Goal: Task Accomplishment & Management: Use online tool/utility

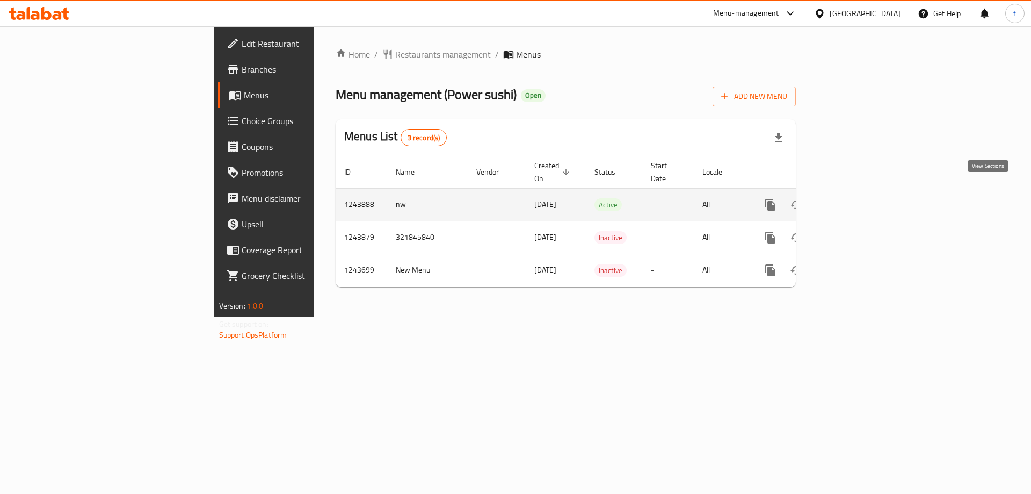
click at [855, 198] on icon "enhanced table" at bounding box center [848, 204] width 13 height 13
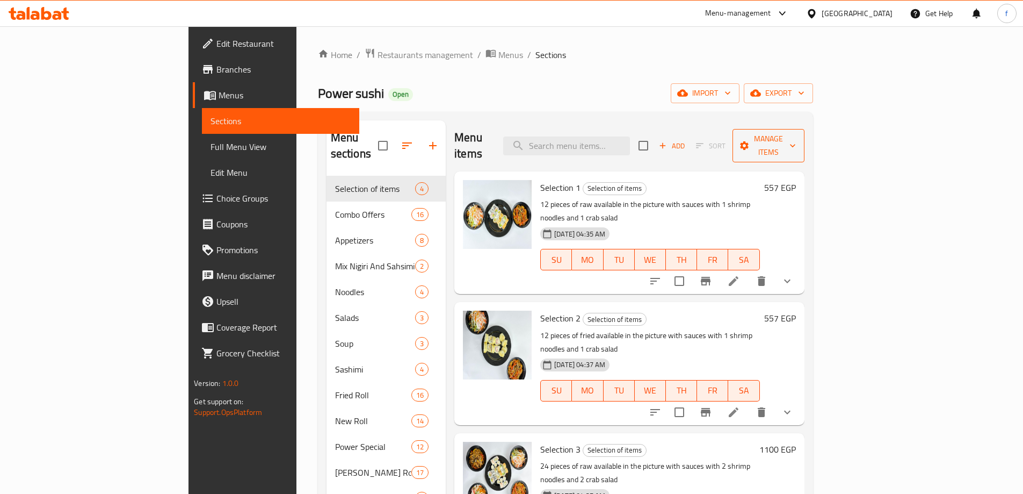
click at [798, 140] on icon "button" at bounding box center [792, 145] width 11 height 11
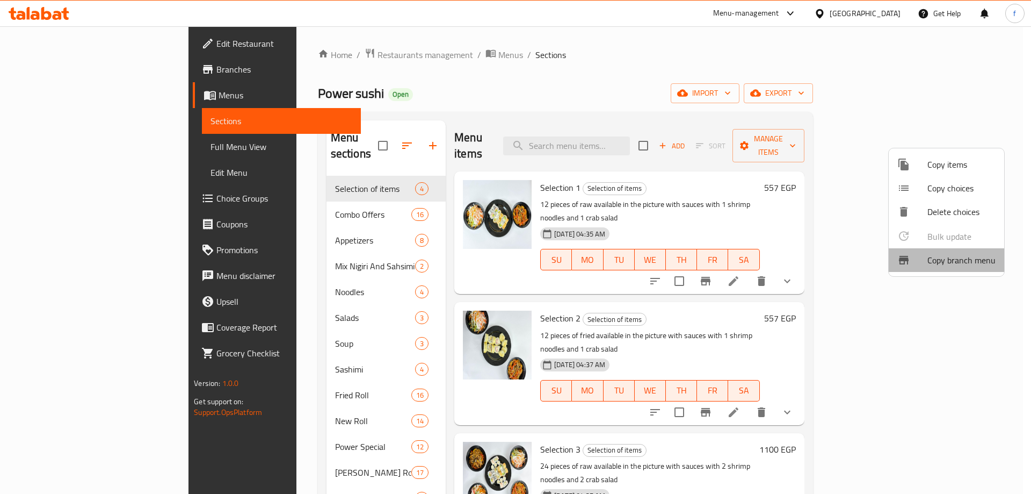
click at [979, 259] on span "Copy branch menu" at bounding box center [962, 260] width 68 height 13
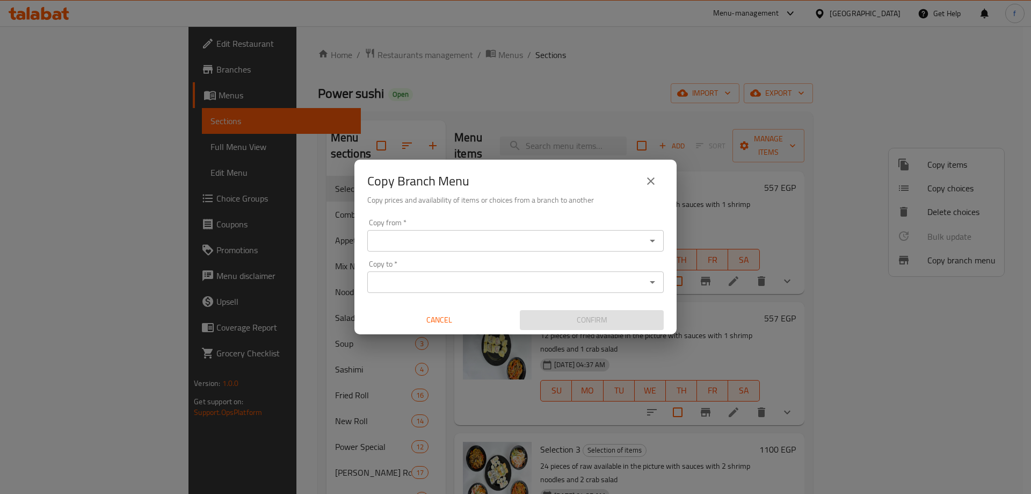
click at [503, 235] on input "Copy from   *" at bounding box center [507, 240] width 272 height 15
click at [654, 180] on icon "close" at bounding box center [651, 181] width 13 height 13
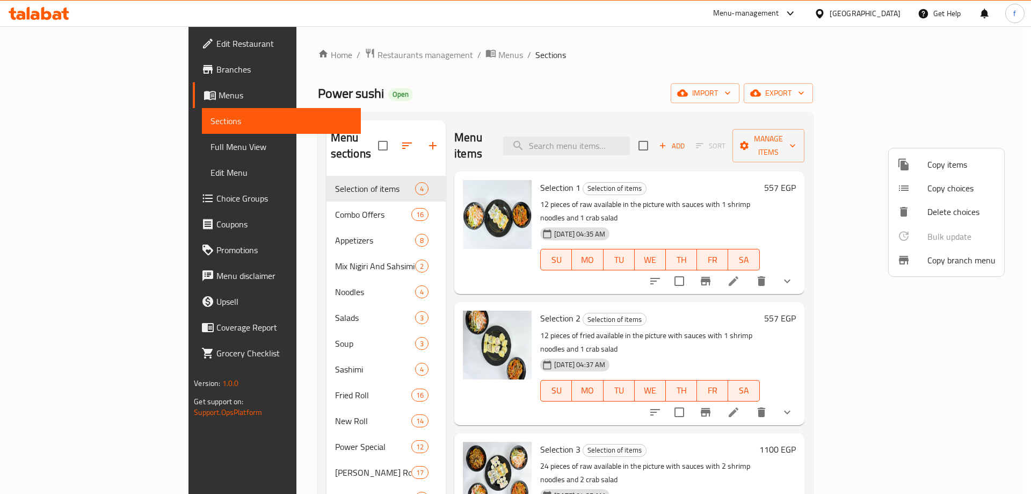
click at [385, 56] on div at bounding box center [515, 247] width 1031 height 494
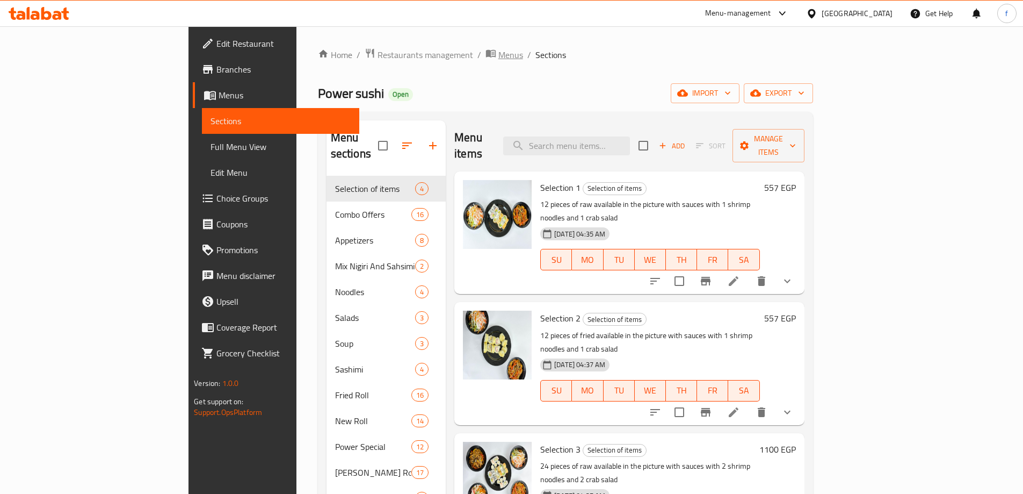
click at [498, 55] on span "Menus" at bounding box center [510, 54] width 25 height 13
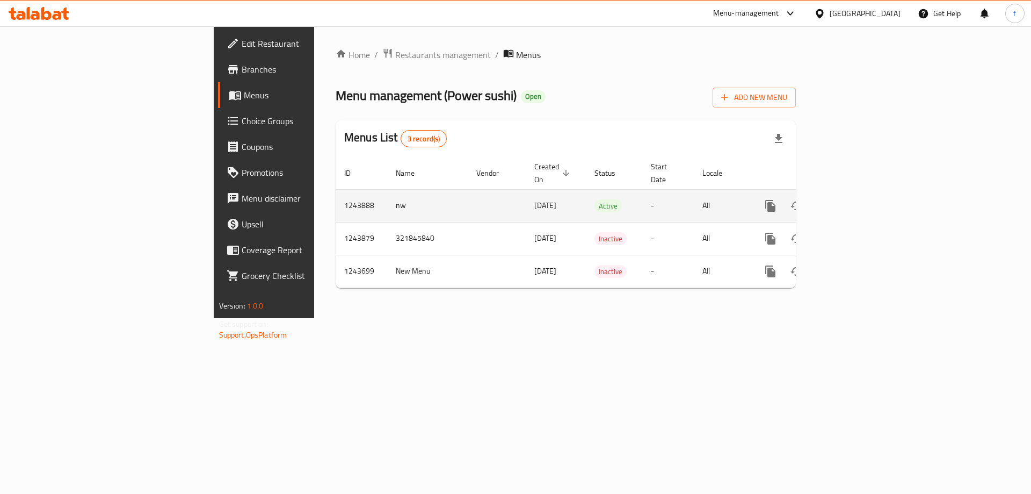
click at [336, 197] on td "1243888" at bounding box center [362, 205] width 52 height 33
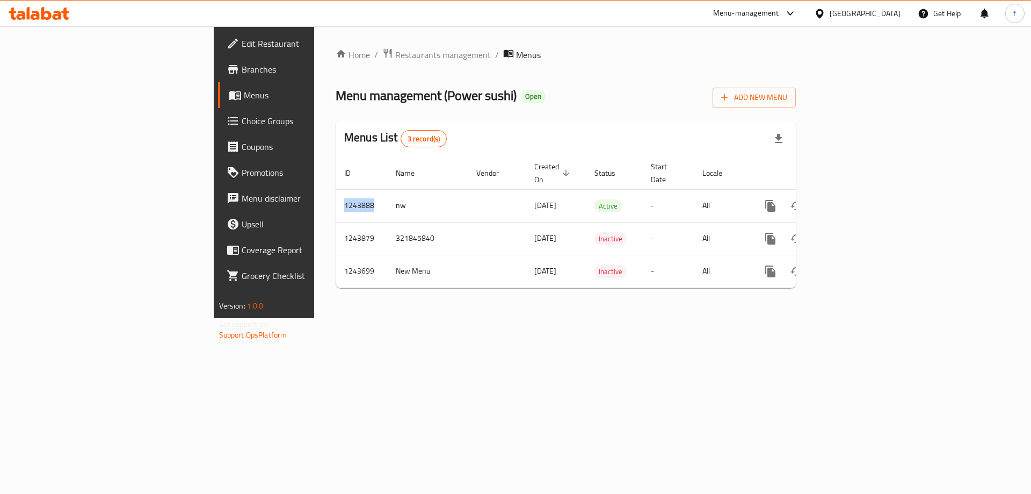
copy td "1243888"
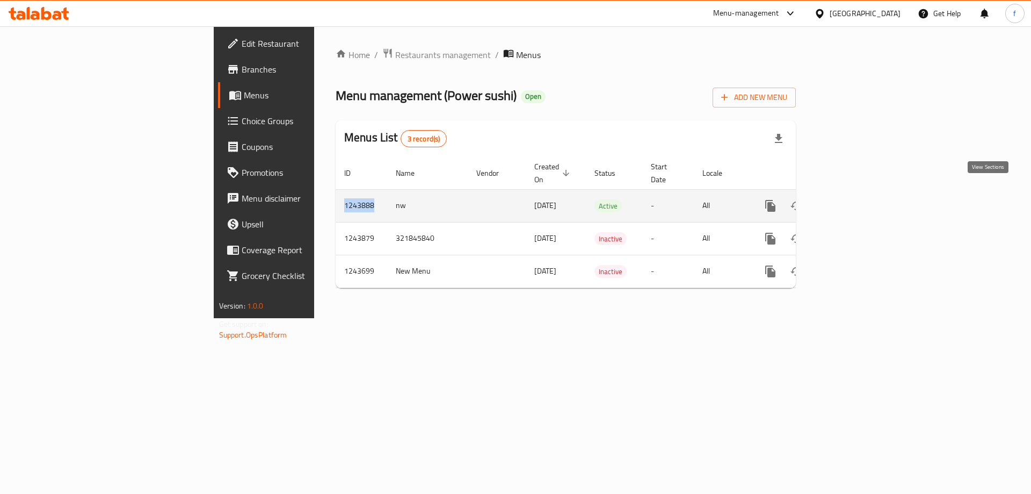
click at [853, 201] on icon "enhanced table" at bounding box center [848, 206] width 10 height 10
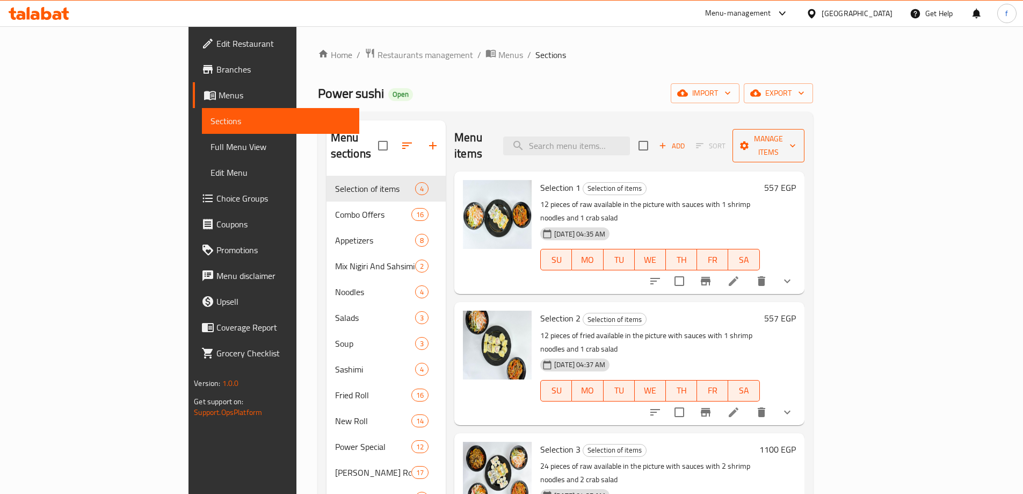
click at [796, 138] on span "Manage items" at bounding box center [768, 145] width 55 height 27
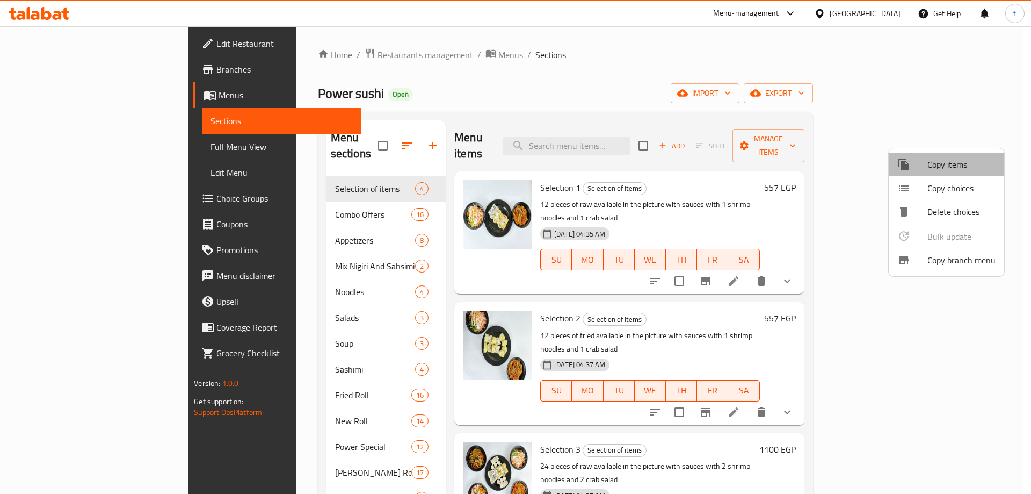
click at [950, 169] on span "Copy items" at bounding box center [962, 164] width 68 height 13
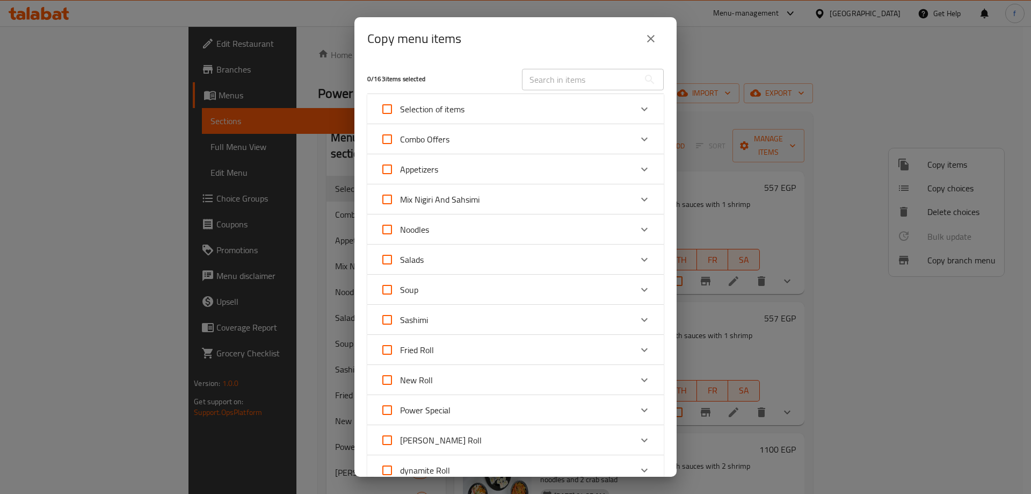
click at [655, 42] on icon "close" at bounding box center [651, 38] width 13 height 13
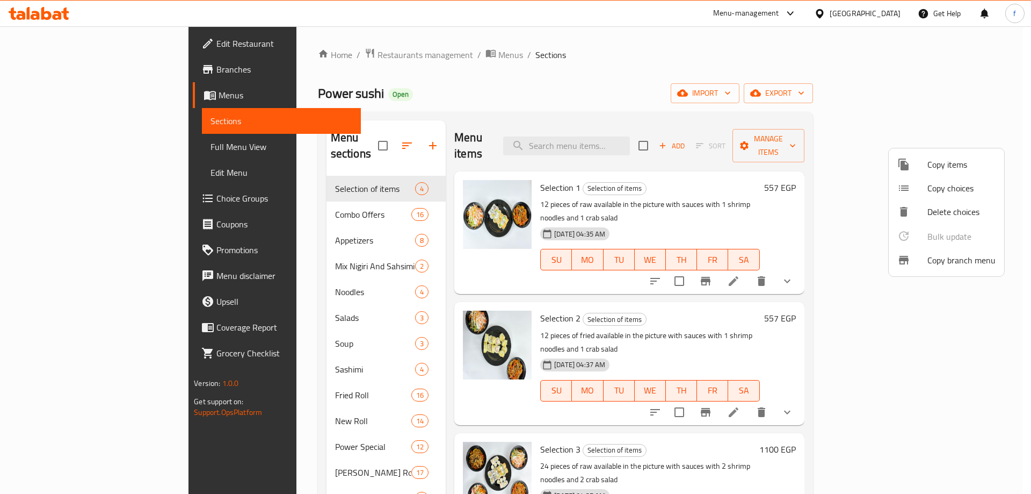
click at [936, 257] on span "Copy branch menu" at bounding box center [962, 260] width 68 height 13
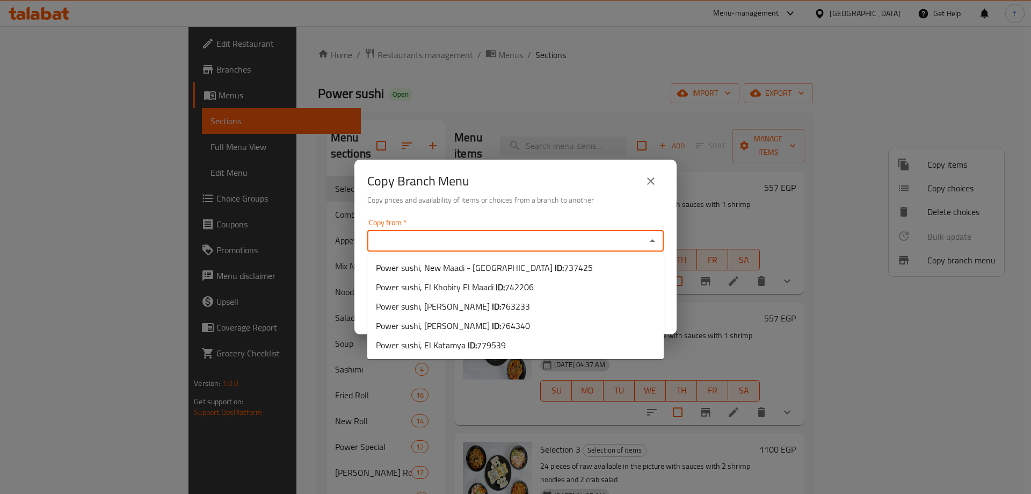
click at [612, 236] on input "Copy from   *" at bounding box center [507, 240] width 272 height 15
paste input "1243888"
type input "1243888"
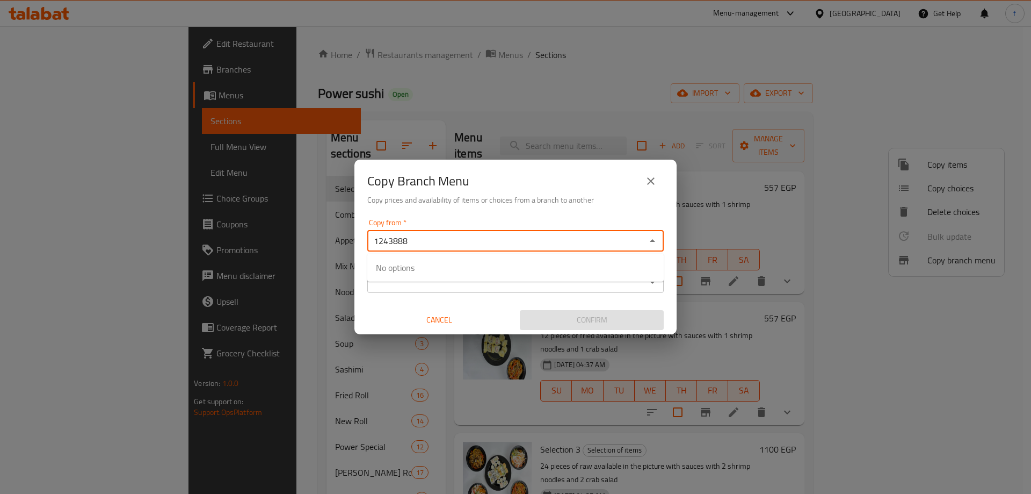
click at [656, 235] on div "1243888 Copy from *" at bounding box center [515, 240] width 297 height 21
drag, startPoint x: 656, startPoint y: 236, endPoint x: 614, endPoint y: 236, distance: 41.9
click at [655, 237] on icon "Close" at bounding box center [652, 240] width 13 height 13
click at [391, 238] on input "1243888" at bounding box center [507, 240] width 272 height 15
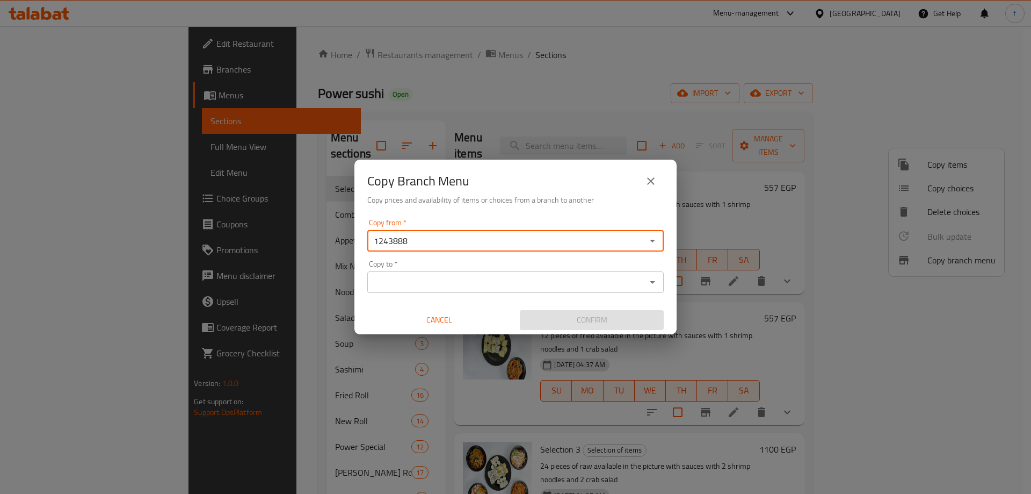
click at [391, 238] on input "1243888" at bounding box center [507, 240] width 272 height 15
click at [650, 242] on icon "Open" at bounding box center [652, 240] width 13 height 13
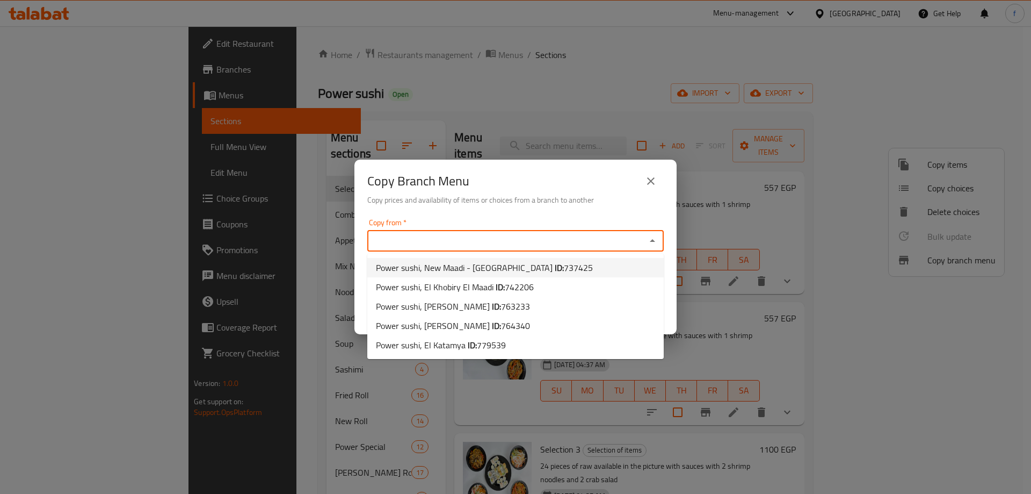
click at [647, 178] on icon "close" at bounding box center [651, 181] width 13 height 13
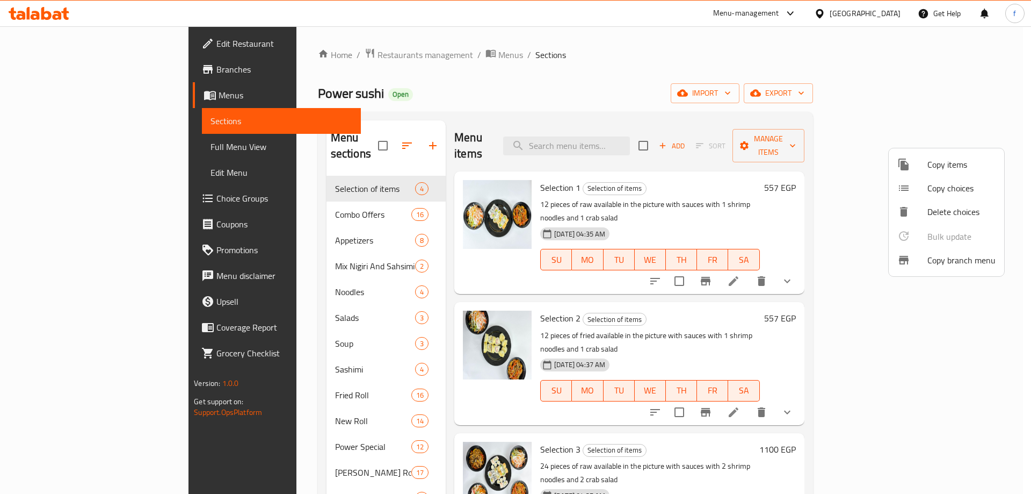
click at [952, 257] on span "Copy branch menu" at bounding box center [962, 260] width 68 height 13
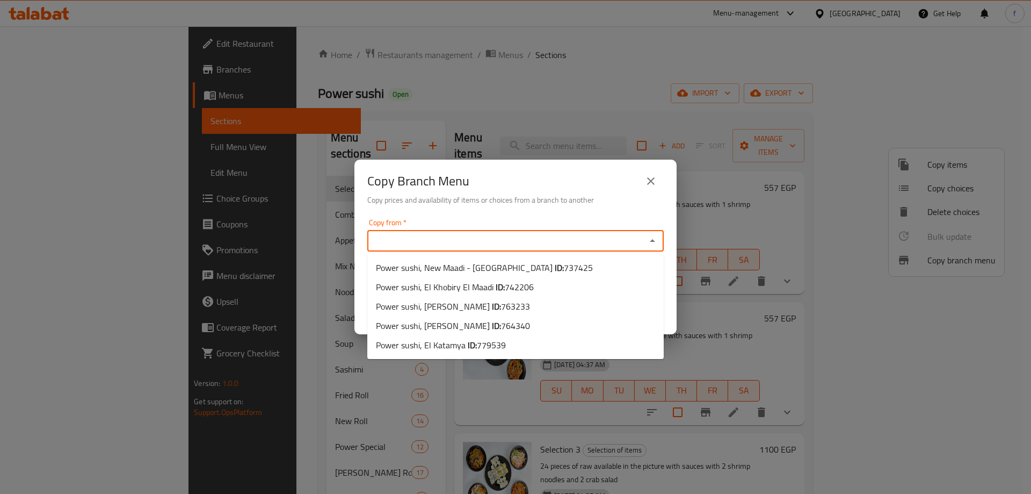
click at [455, 237] on input "Copy from   *" at bounding box center [507, 240] width 272 height 15
paste input "764340"
type input "764340"
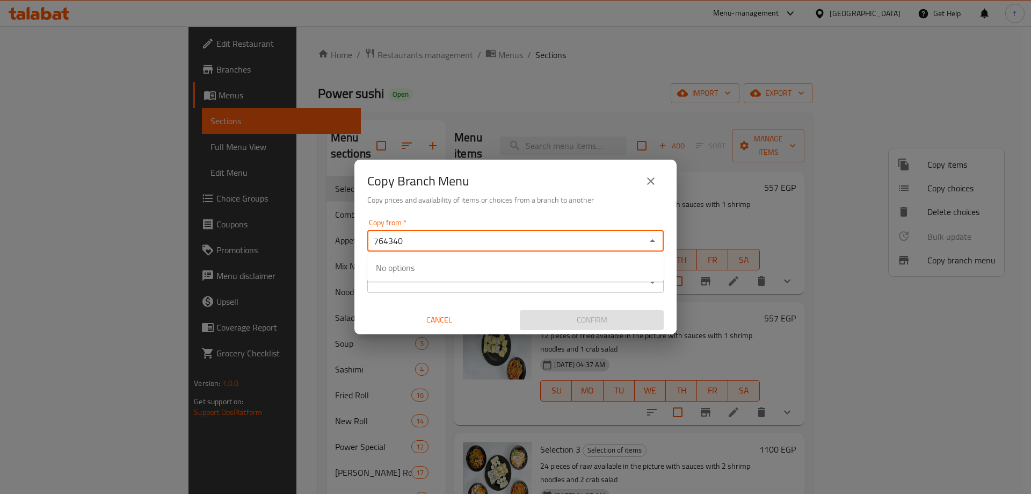
click at [656, 241] on icon "Close" at bounding box center [652, 240] width 13 height 13
click at [656, 241] on icon "Open" at bounding box center [652, 240] width 13 height 13
click at [389, 240] on input "764340" at bounding box center [507, 240] width 272 height 15
click at [649, 180] on icon "close" at bounding box center [651, 181] width 13 height 13
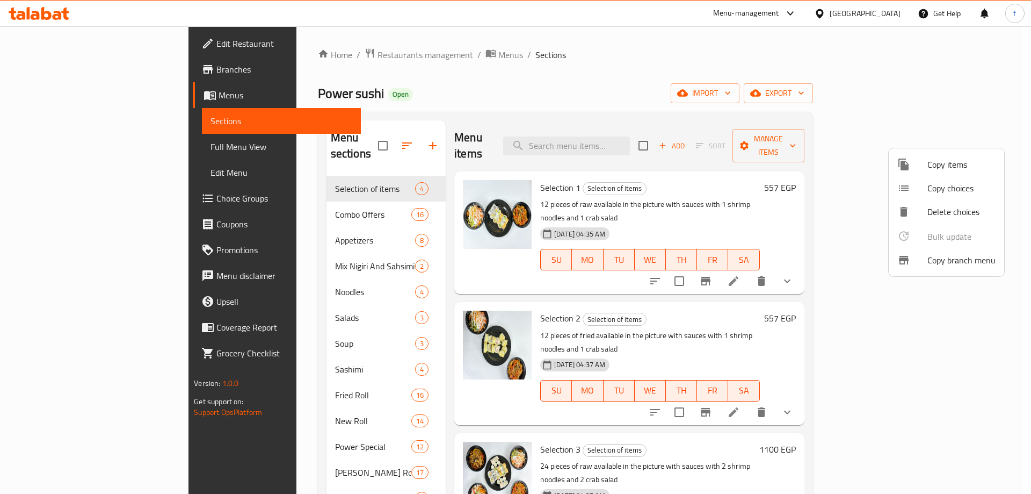
click at [968, 264] on span "Copy branch menu" at bounding box center [962, 260] width 68 height 13
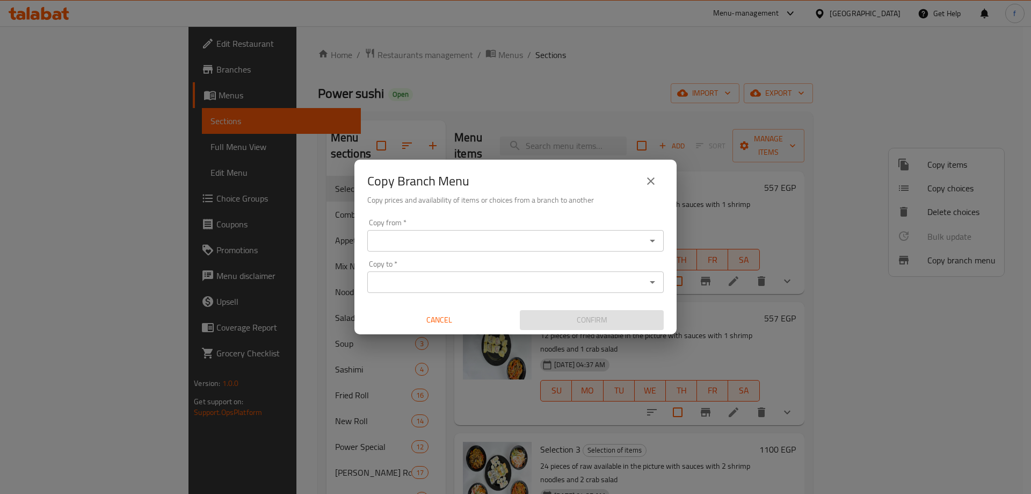
click at [553, 234] on input "Copy from   *" at bounding box center [507, 240] width 272 height 15
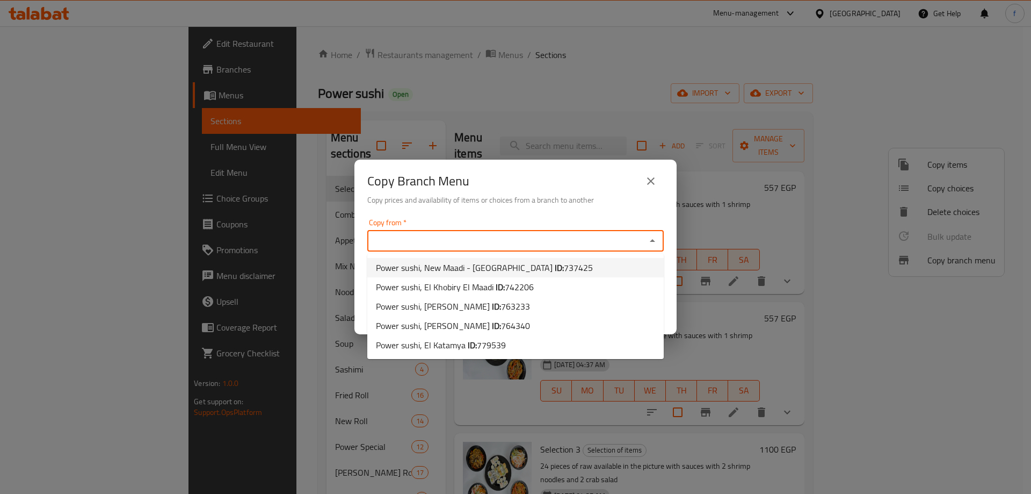
click at [479, 237] on input "Copy from   *" at bounding box center [507, 240] width 272 height 15
click at [501, 245] on input "Copy from   *" at bounding box center [507, 240] width 272 height 15
paste input "764340"
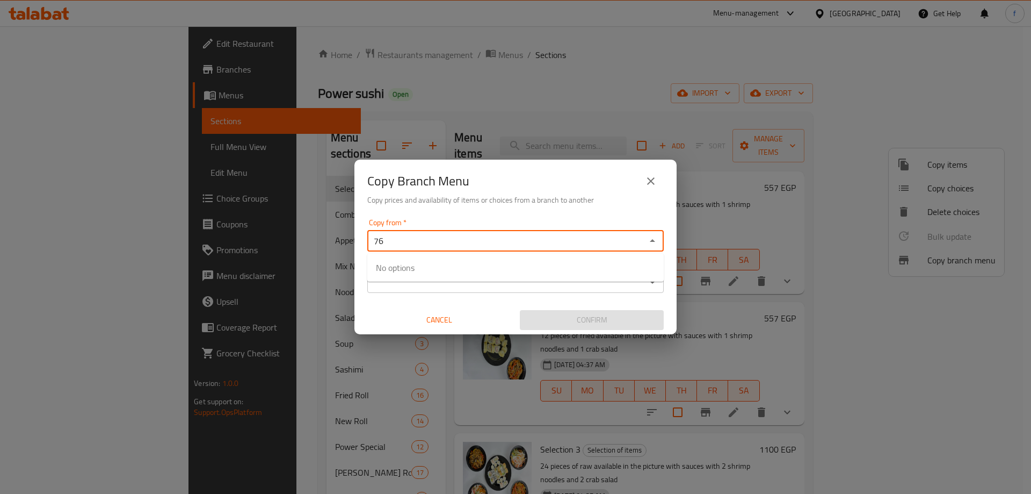
type input "7"
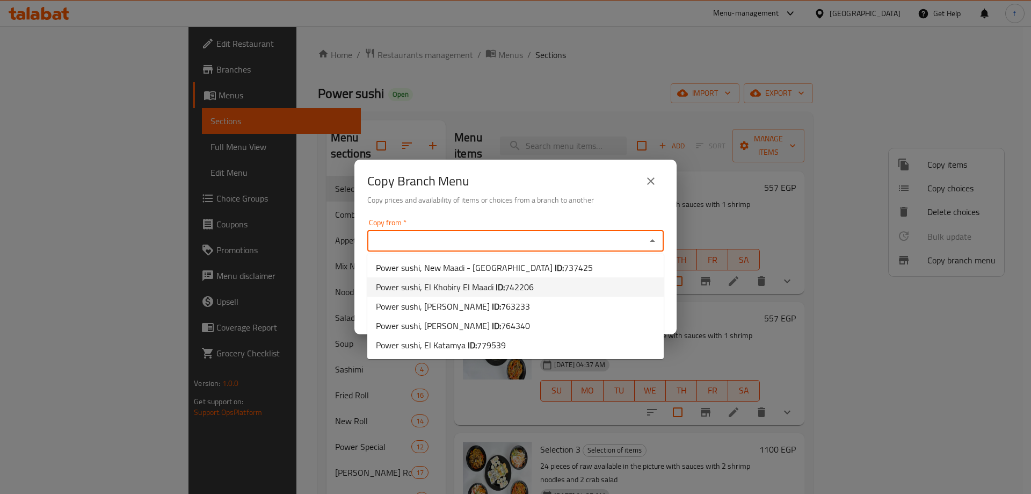
click at [653, 185] on icon "close" at bounding box center [651, 181] width 13 height 13
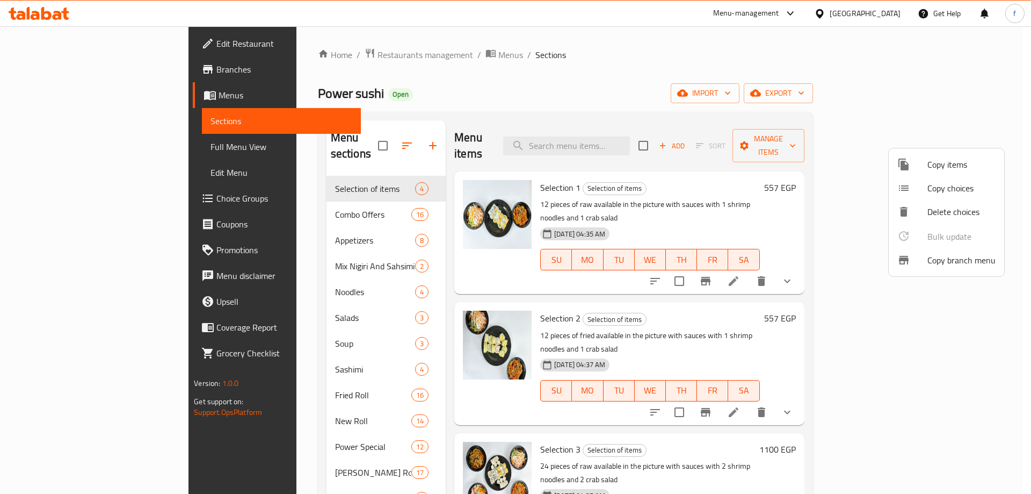
click at [957, 259] on span "Copy branch menu" at bounding box center [962, 260] width 68 height 13
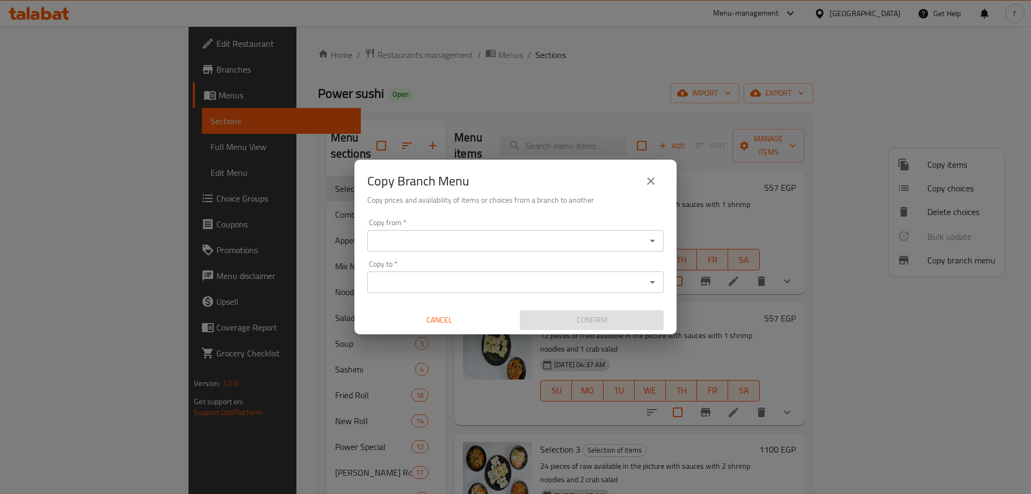
click at [657, 236] on icon "Open" at bounding box center [652, 240] width 13 height 13
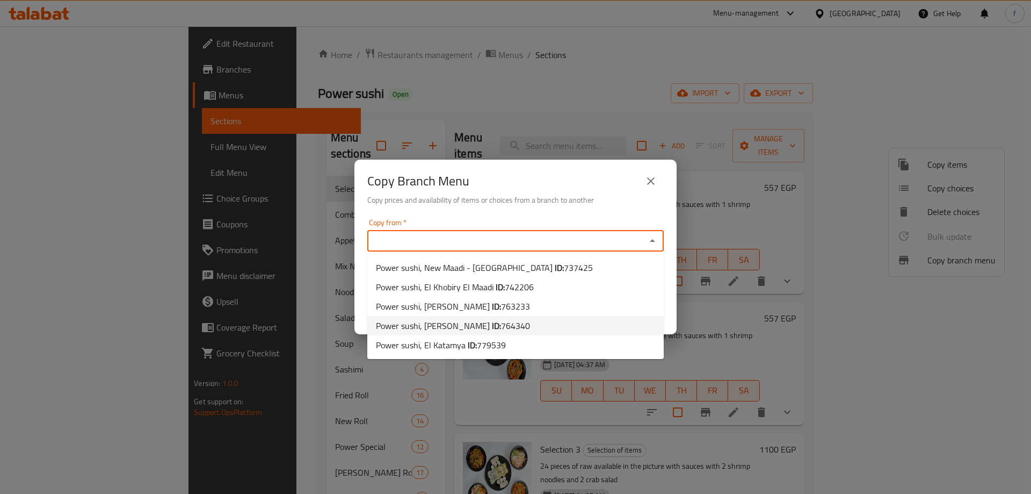
click at [501, 325] on span "764340" at bounding box center [515, 325] width 29 height 16
type input "Power sushi, Maadi Old"
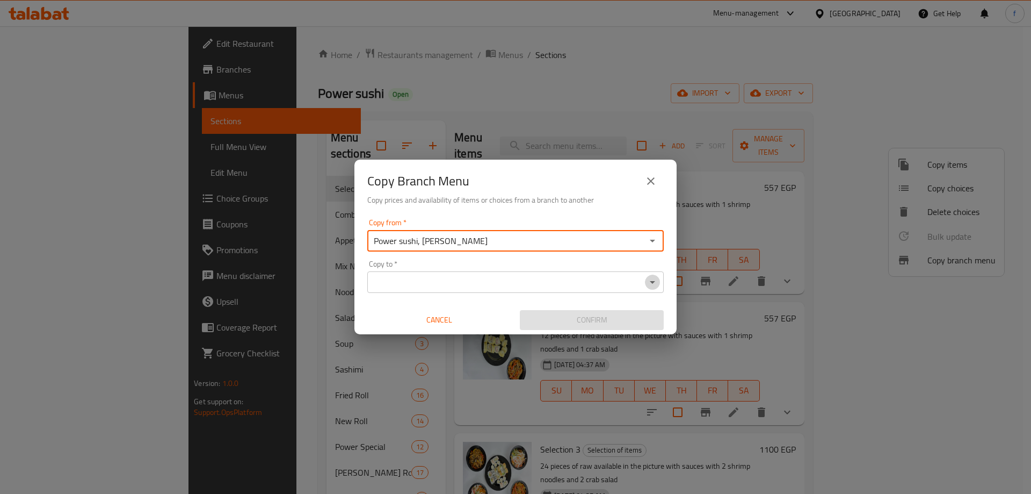
click at [652, 287] on icon "Open" at bounding box center [652, 282] width 13 height 13
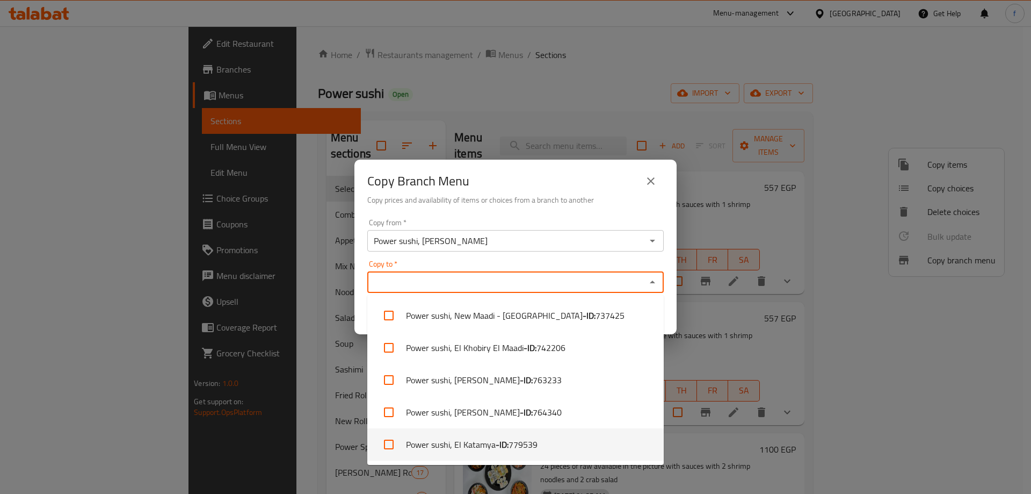
click at [568, 439] on li "Power sushi, El Katamya - ID: 779539" at bounding box center [515, 444] width 297 height 32
checkbox input "true"
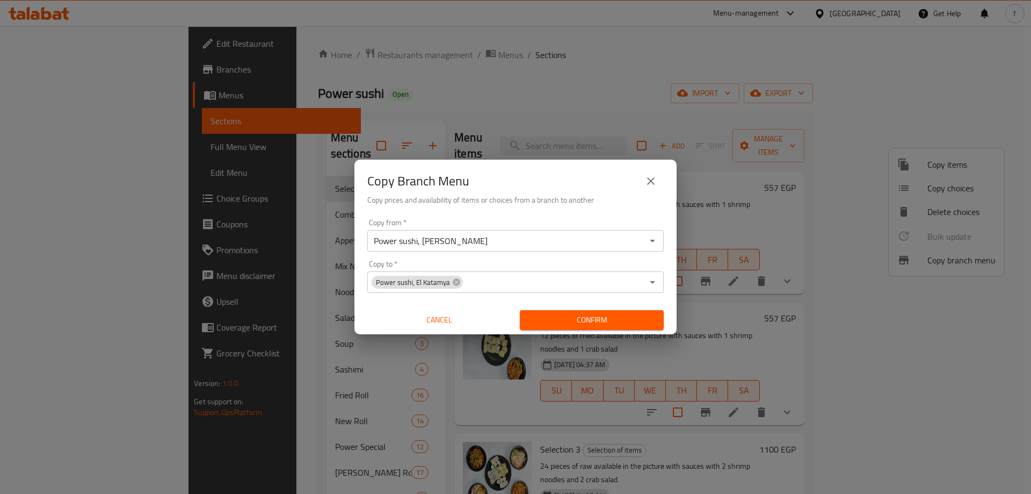
click at [518, 216] on div "Copy from   * Power sushi, Maadi Old Copy from * Copy to   * Power sushi, El Ka…" at bounding box center [516, 274] width 322 height 120
click at [647, 184] on icon "close" at bounding box center [651, 181] width 13 height 13
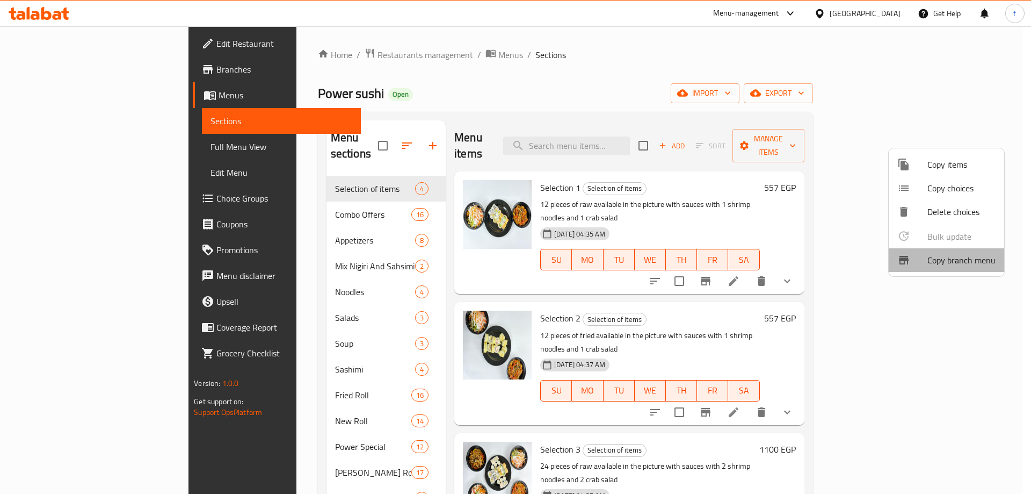
click at [988, 255] on span "Copy branch menu" at bounding box center [962, 260] width 68 height 13
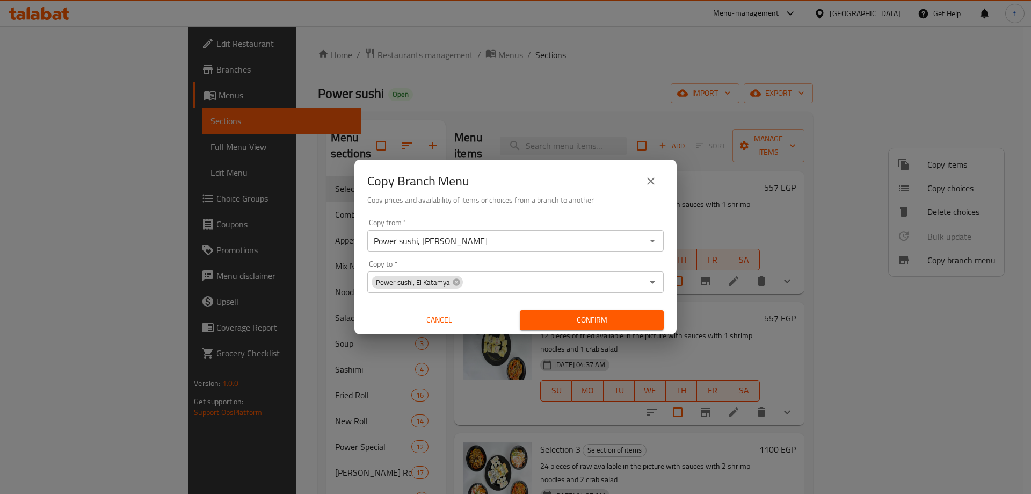
click at [530, 244] on input "Power sushi, Maadi Old" at bounding box center [507, 240] width 272 height 15
click at [660, 241] on div "Power sushi, Maadi Old Copy from *" at bounding box center [515, 240] width 297 height 21
click at [657, 241] on icon "Open" at bounding box center [652, 240] width 13 height 13
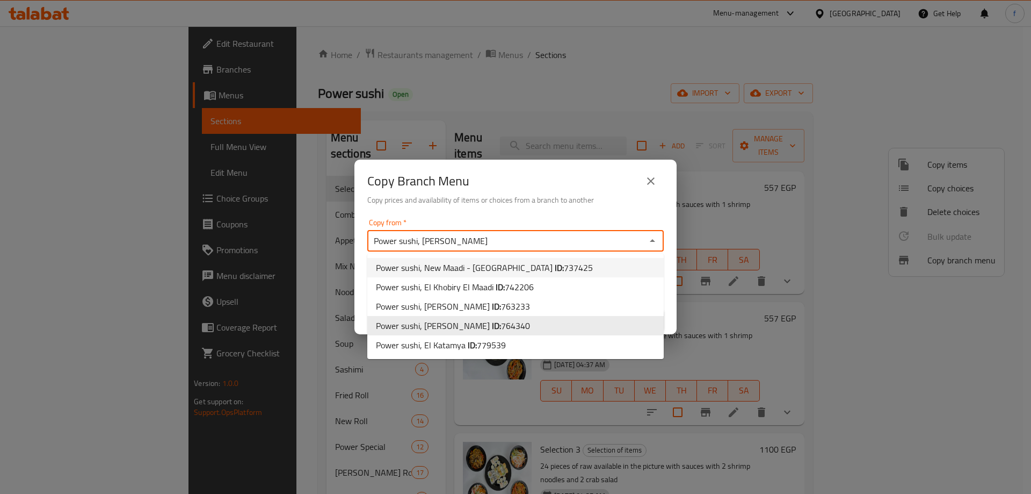
click at [609, 215] on div "Copy from   * Power sushi, Maadi Old Copy from * Copy to   * Power sushi, El Ka…" at bounding box center [516, 274] width 322 height 120
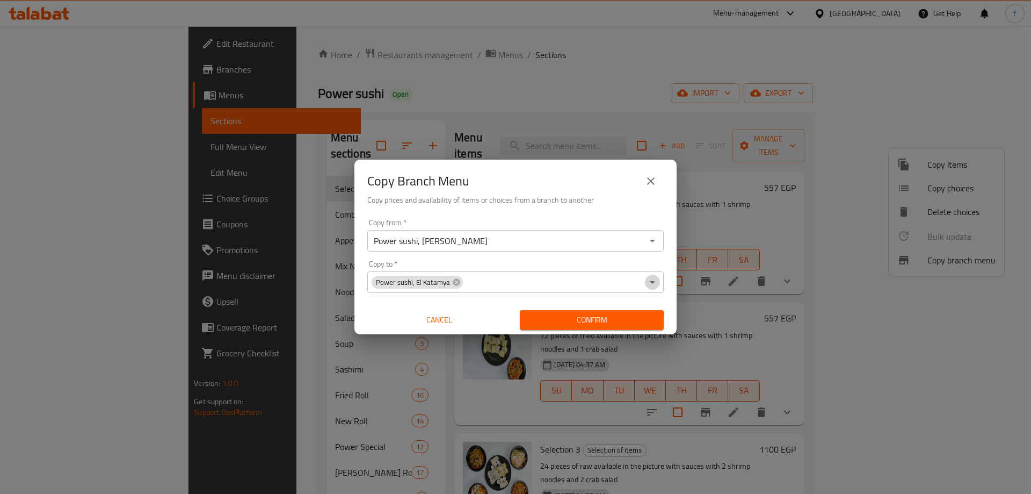
click at [655, 287] on icon "Open" at bounding box center [652, 282] width 13 height 13
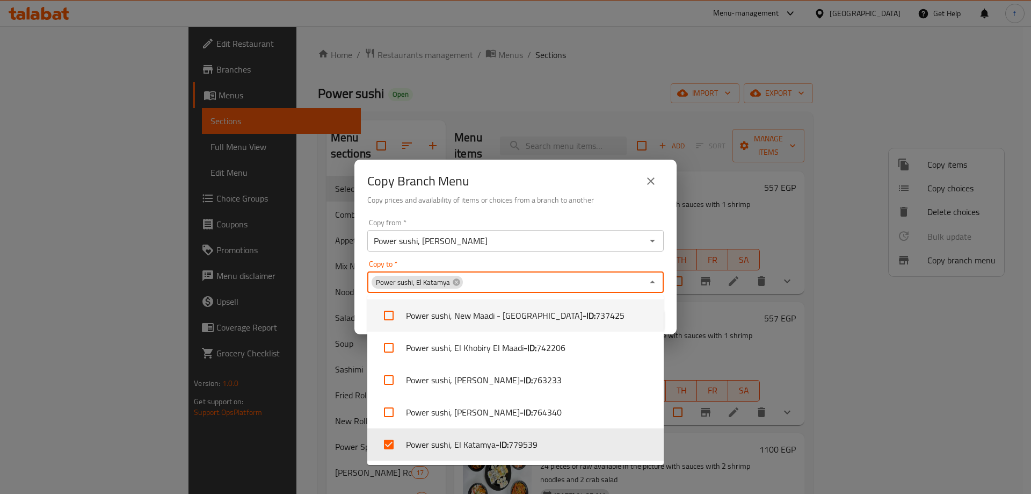
click at [604, 205] on h6 "Copy prices and availability of items or choices from a branch to another" at bounding box center [515, 200] width 297 height 12
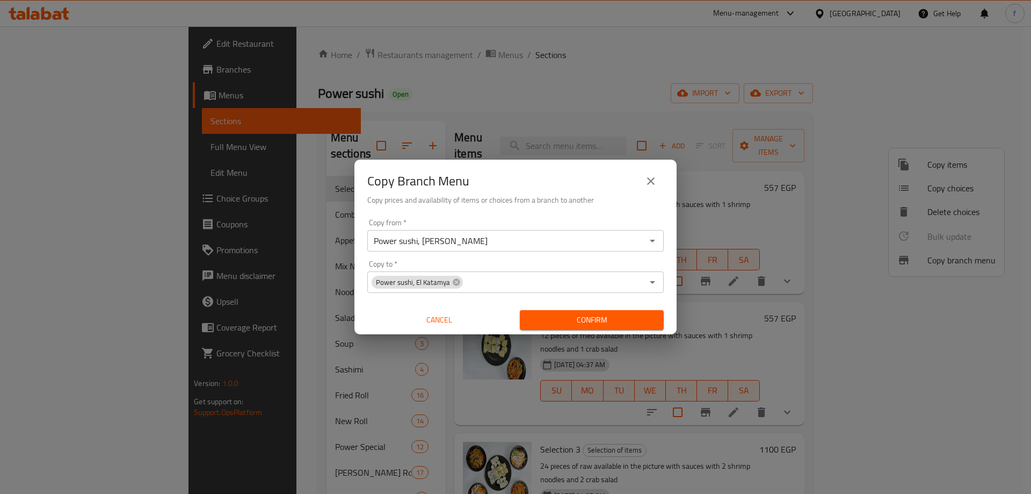
click at [592, 319] on span "Confirm" at bounding box center [592, 319] width 127 height 13
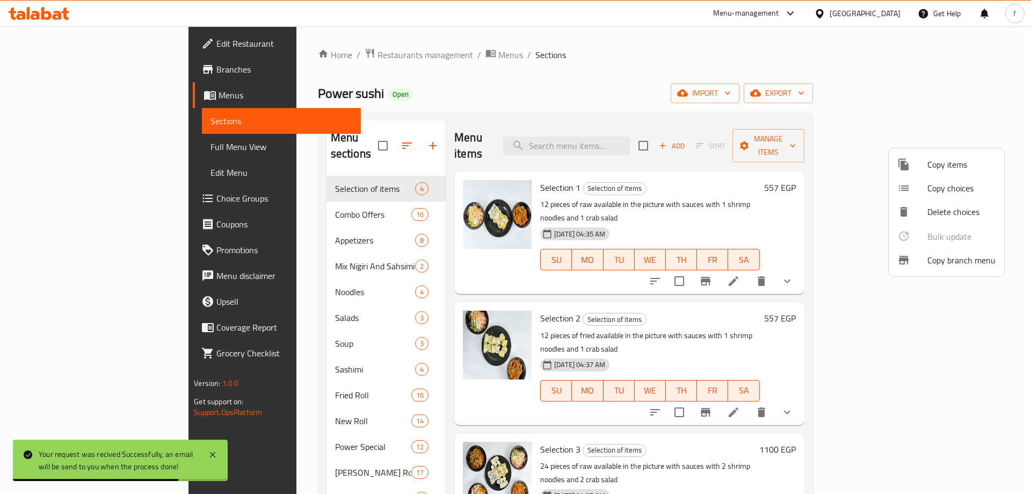
click at [95, 65] on div at bounding box center [515, 247] width 1031 height 494
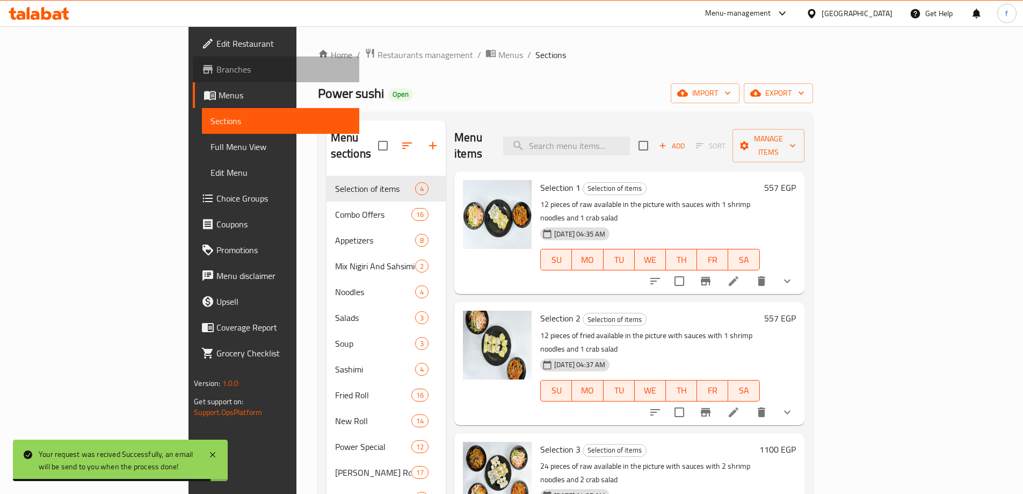
click at [216, 68] on span "Branches" at bounding box center [283, 69] width 134 height 13
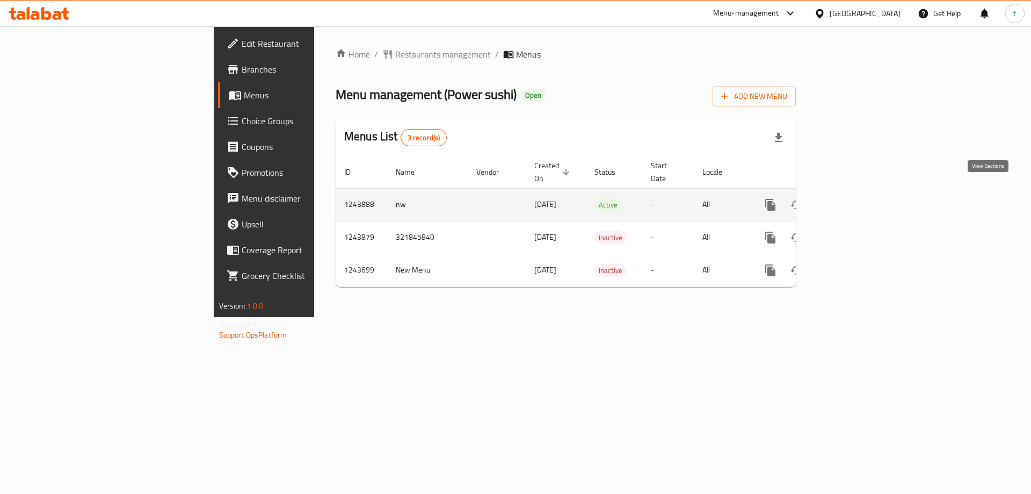
click at [853, 200] on icon "enhanced table" at bounding box center [848, 205] width 10 height 10
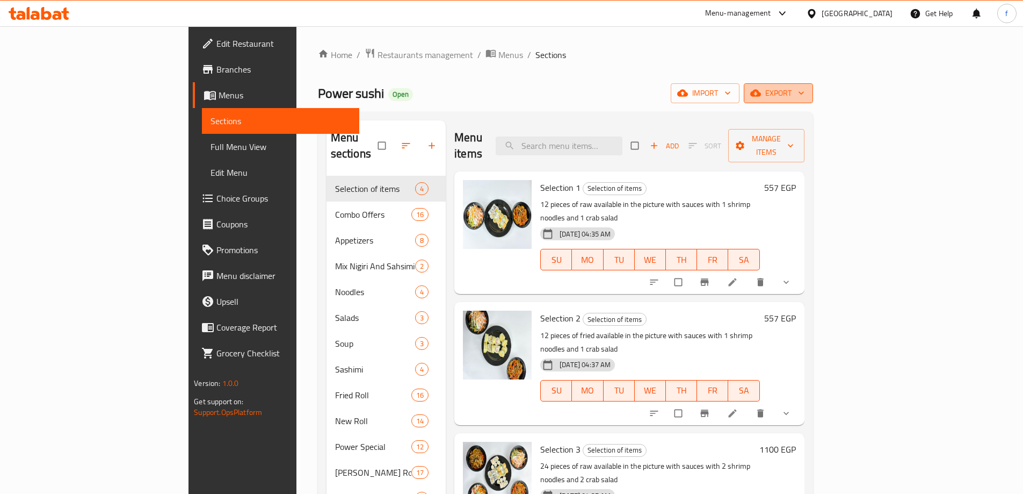
click at [805, 97] on span "export" at bounding box center [779, 92] width 52 height 13
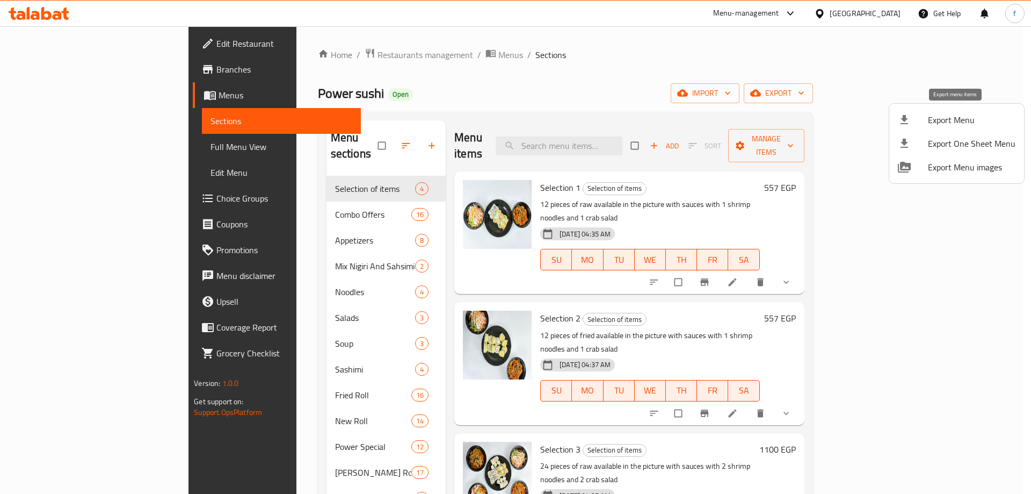
click at [975, 121] on span "Export Menu" at bounding box center [972, 119] width 88 height 13
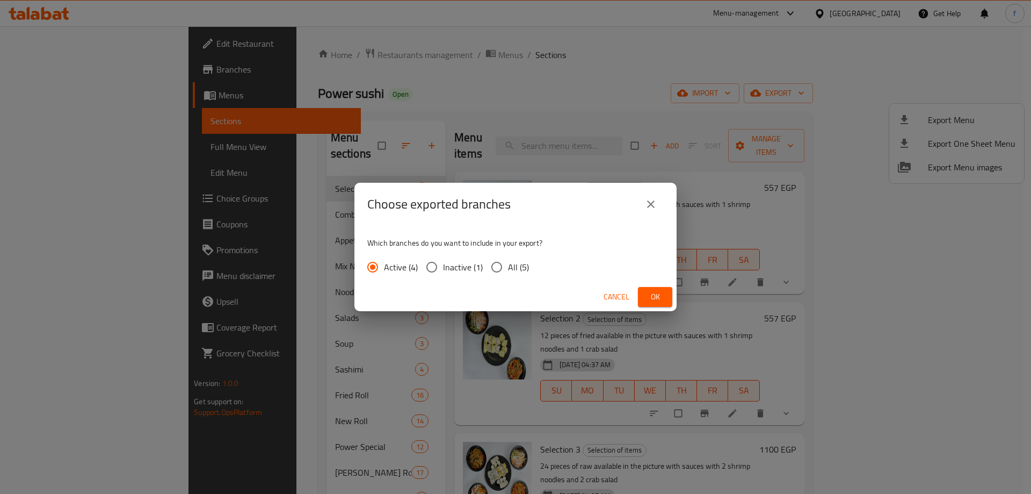
click at [507, 260] on input "All (5)" at bounding box center [497, 267] width 23 height 23
radio input "true"
click at [661, 294] on span "Ok" at bounding box center [655, 296] width 17 height 13
